Goal: Navigation & Orientation: Find specific page/section

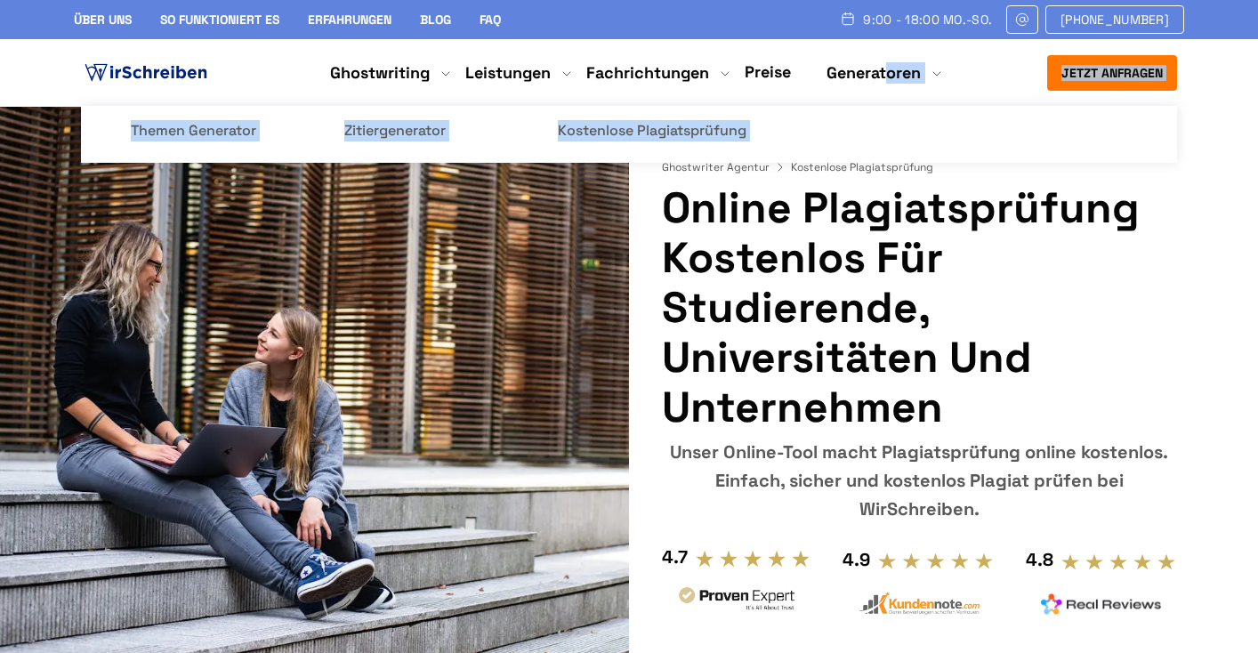
drag, startPoint x: 670, startPoint y: 141, endPoint x: 886, endPoint y: 78, distance: 225.2
click at [886, 78] on li "Generatoren Themen Generator Zitiergenerator Kostenlose Plagiatsprüfung" at bounding box center [874, 72] width 94 height 21
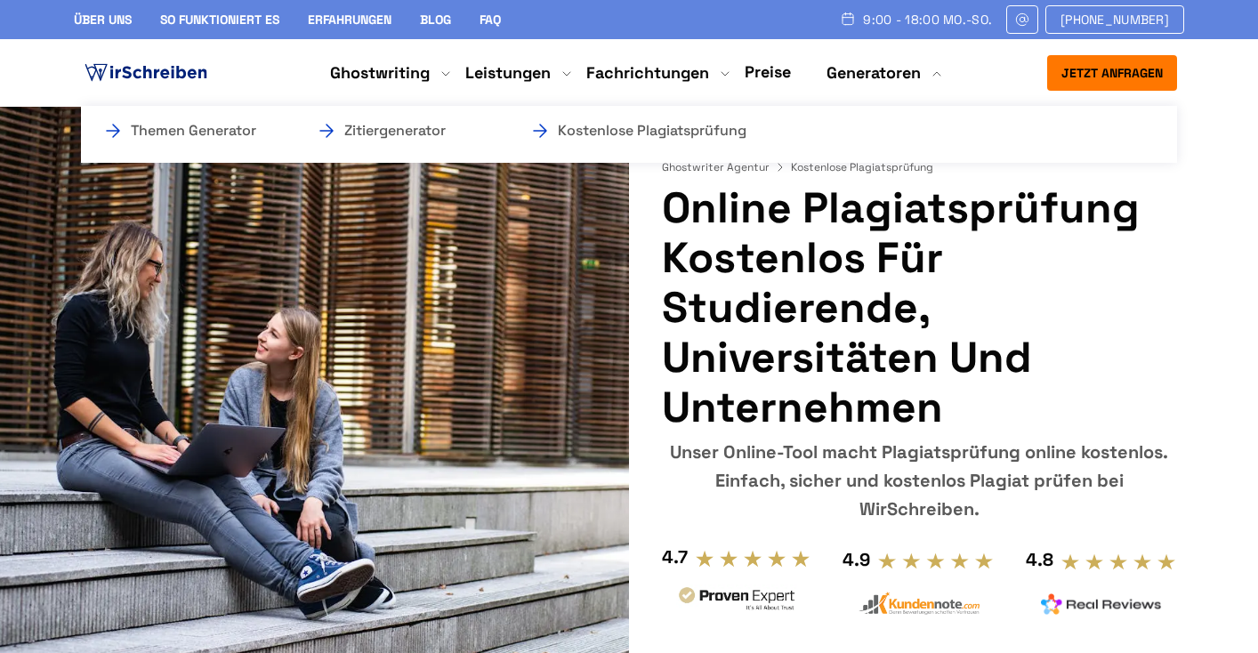
click at [886, 78] on li "Generatoren Themen Generator Zitiergenerator Kostenlose Plagiatsprüfung" at bounding box center [874, 72] width 94 height 21
click at [707, 129] on link "Kostenlose Plagiatsprüfung" at bounding box center [618, 130] width 178 height 21
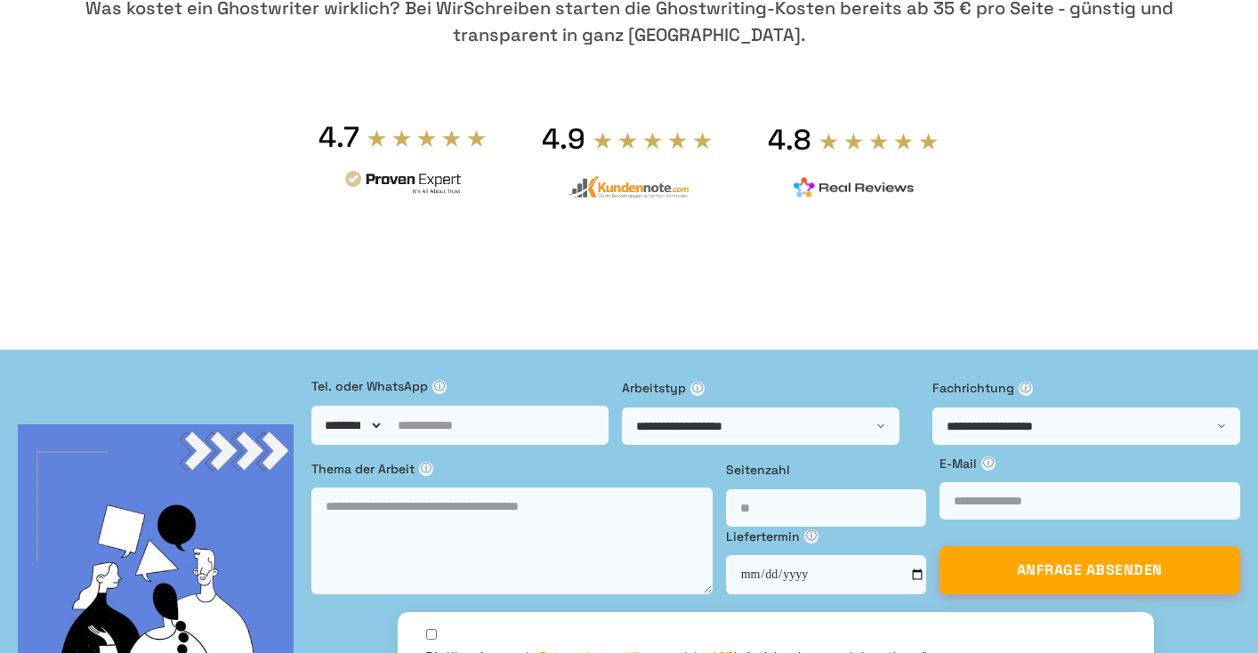
scroll to position [203, 0]
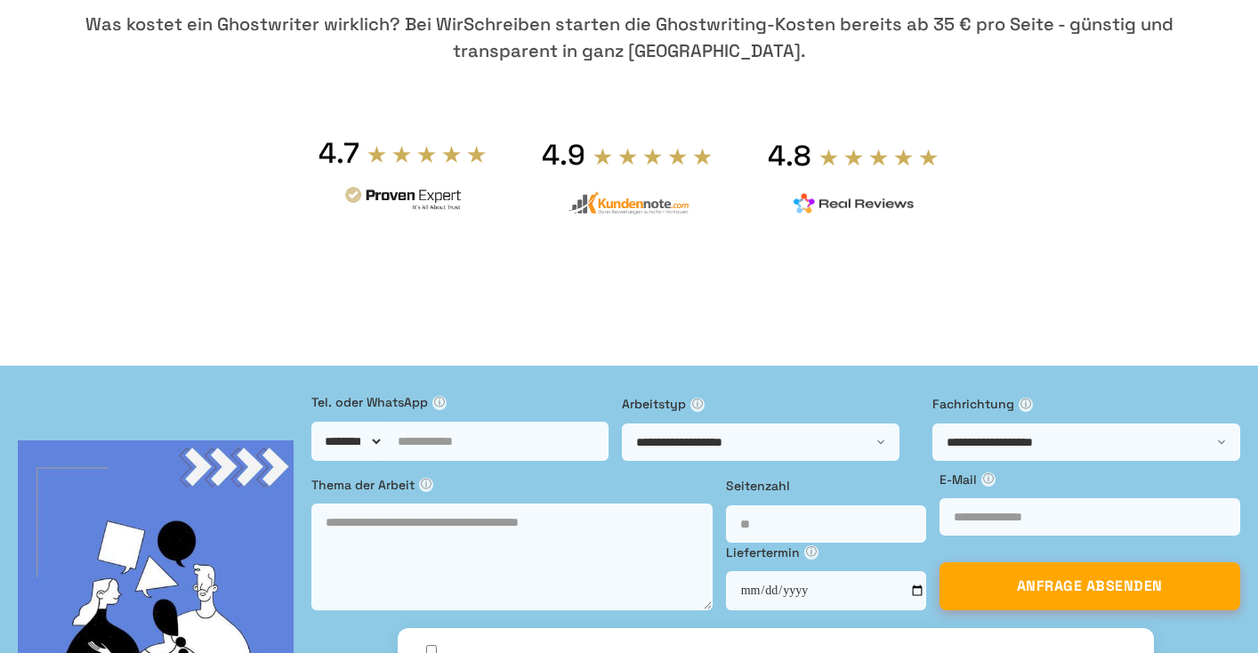
click at [1201, 129] on section "Ghostwriter Agentur Ghostwriting Ghostwriter Kosten Ghostwriter Kosten - faire …" at bounding box center [629, 126] width 1258 height 444
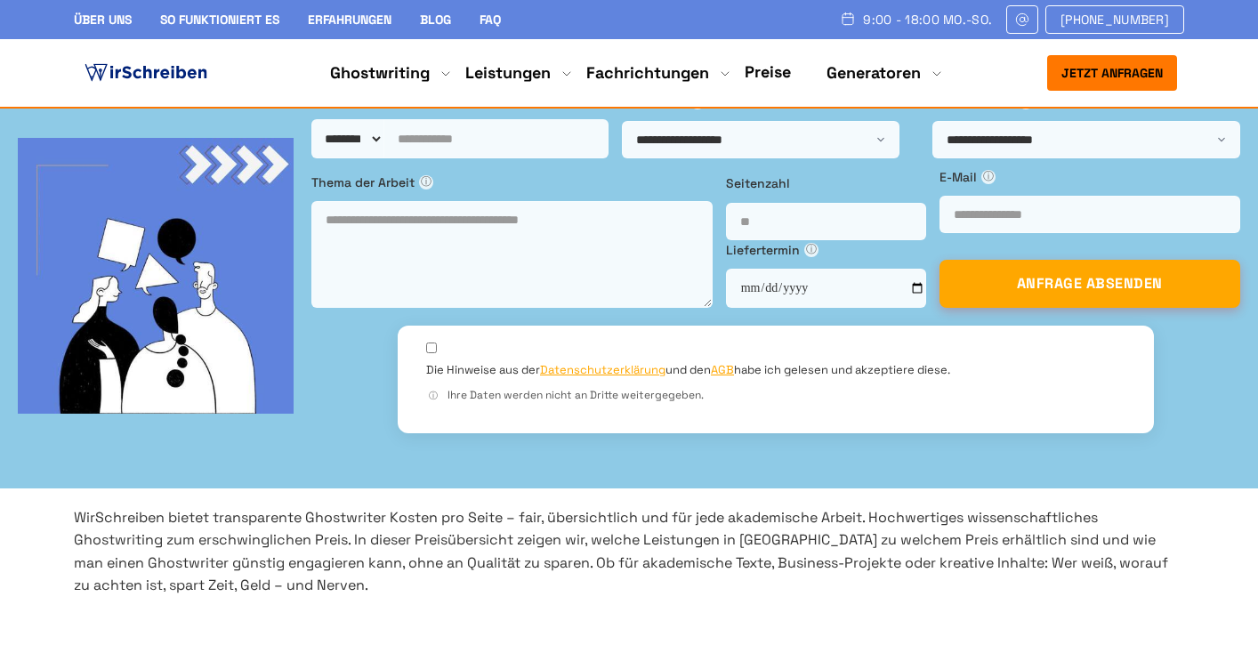
scroll to position [403, 0]
